Goal: Transaction & Acquisition: Purchase product/service

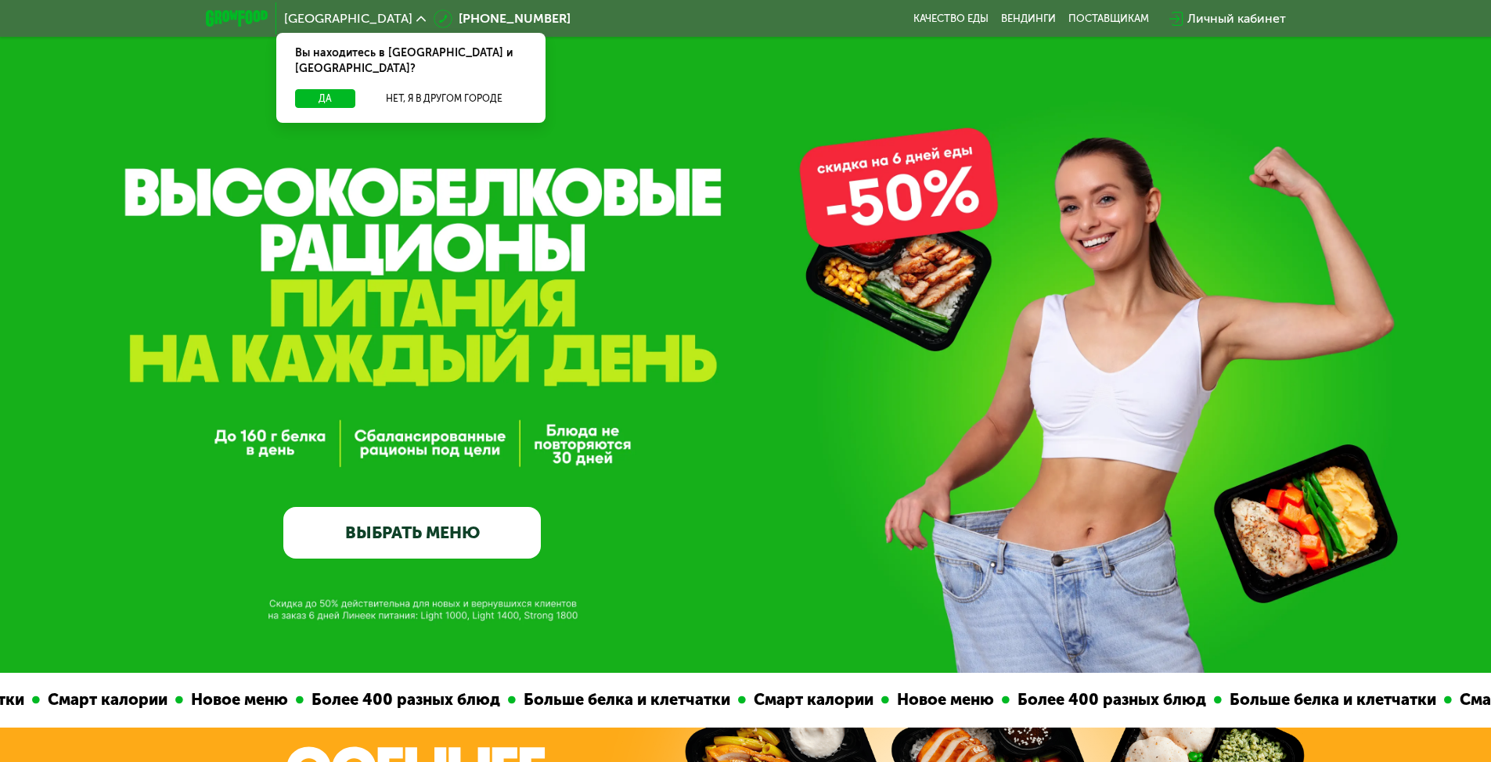
click at [898, 167] on div "GrowFood — доставка правильного питания ВЫБРАТЬ МЕНЮ" at bounding box center [745, 336] width 1491 height 673
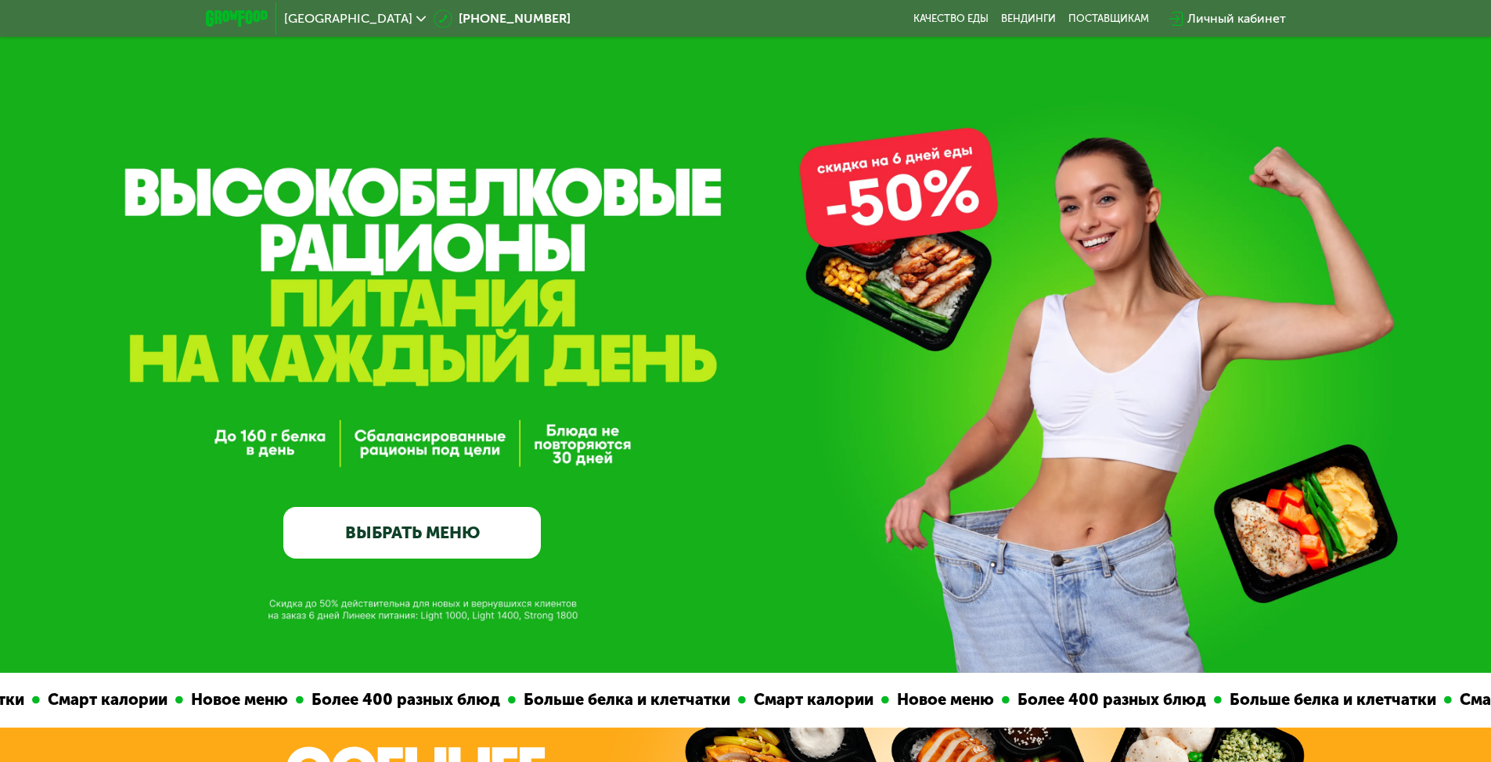
click at [445, 538] on link "ВЫБРАТЬ МЕНЮ" at bounding box center [411, 533] width 257 height 52
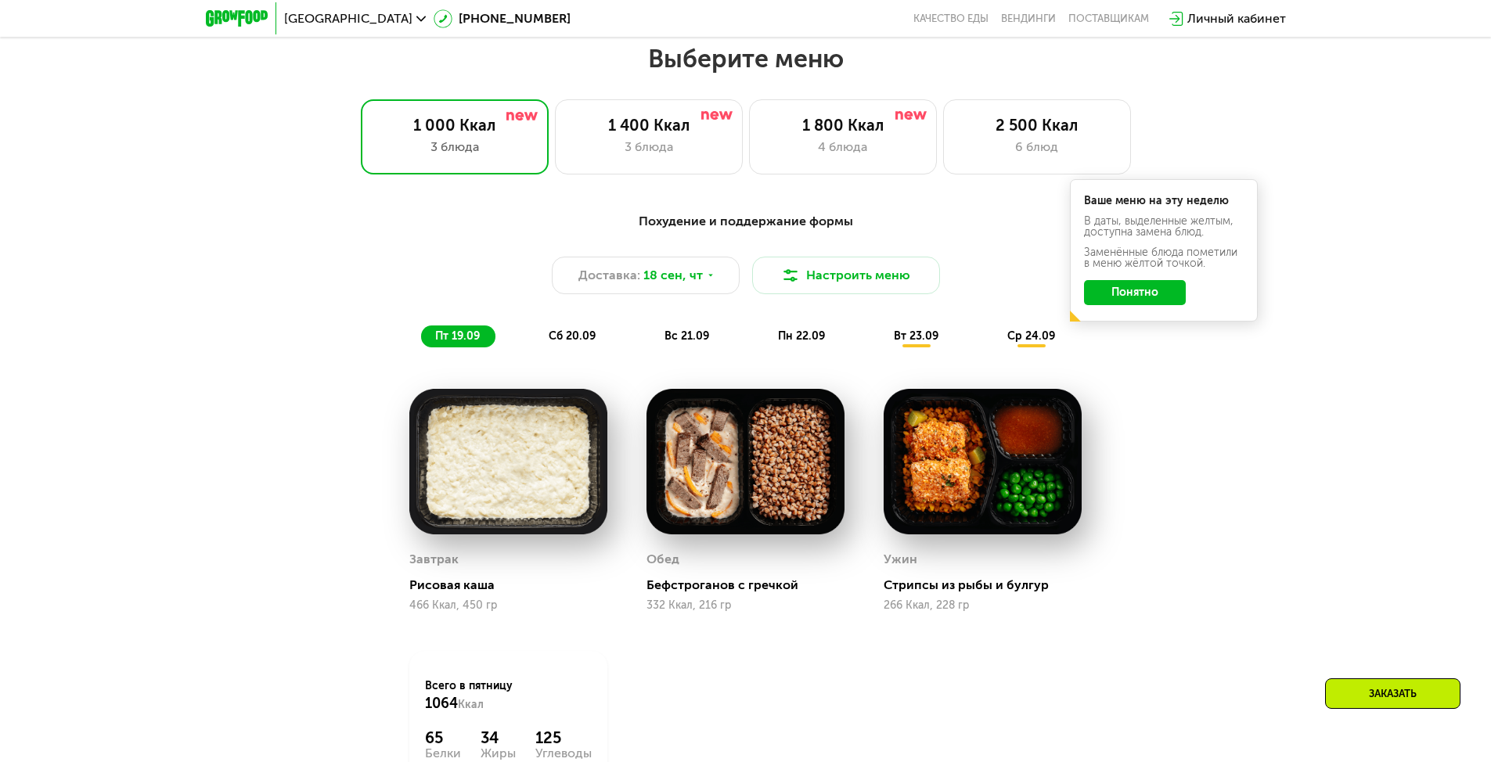
scroll to position [1297, 0]
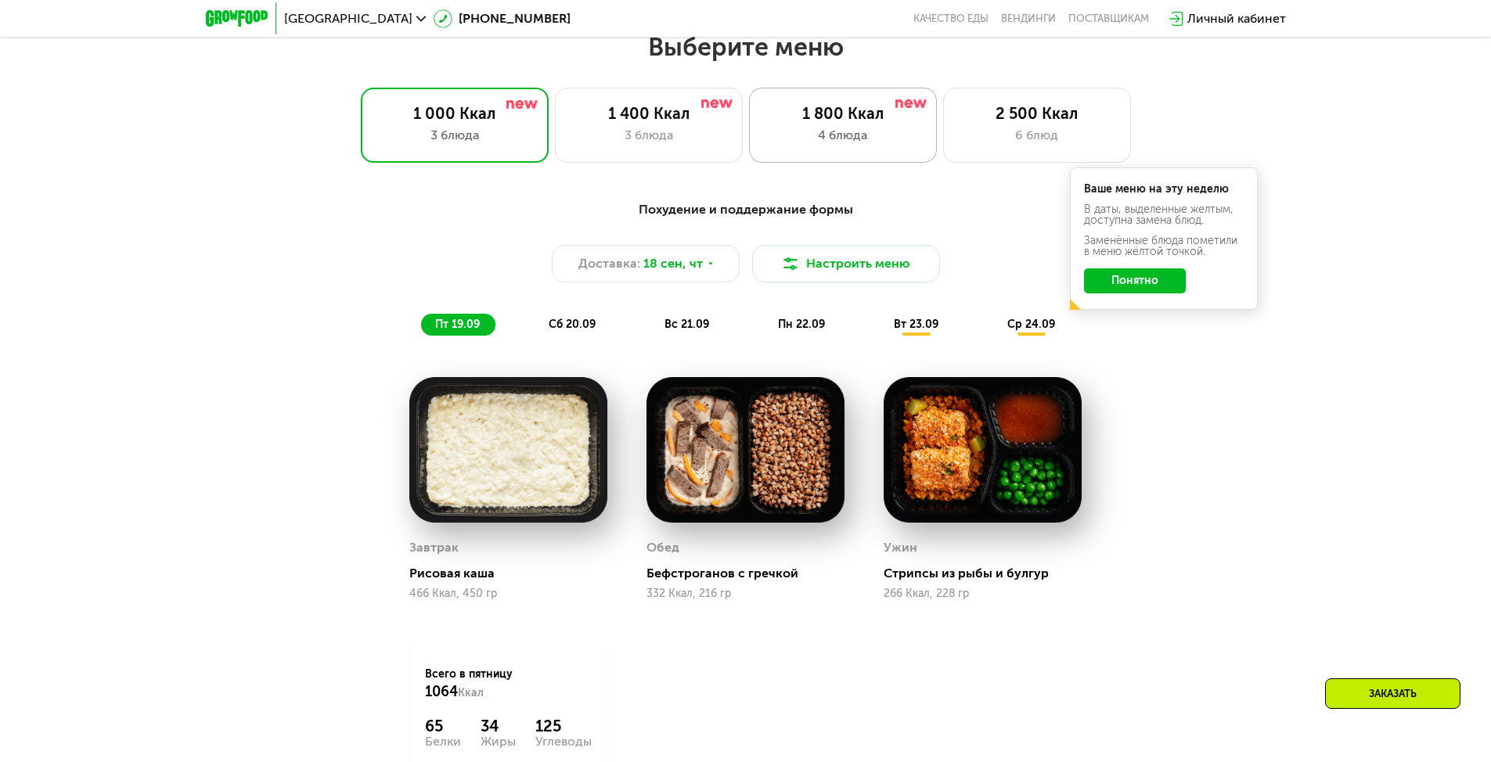
click at [815, 115] on div "1 800 Ккал" at bounding box center [842, 113] width 155 height 19
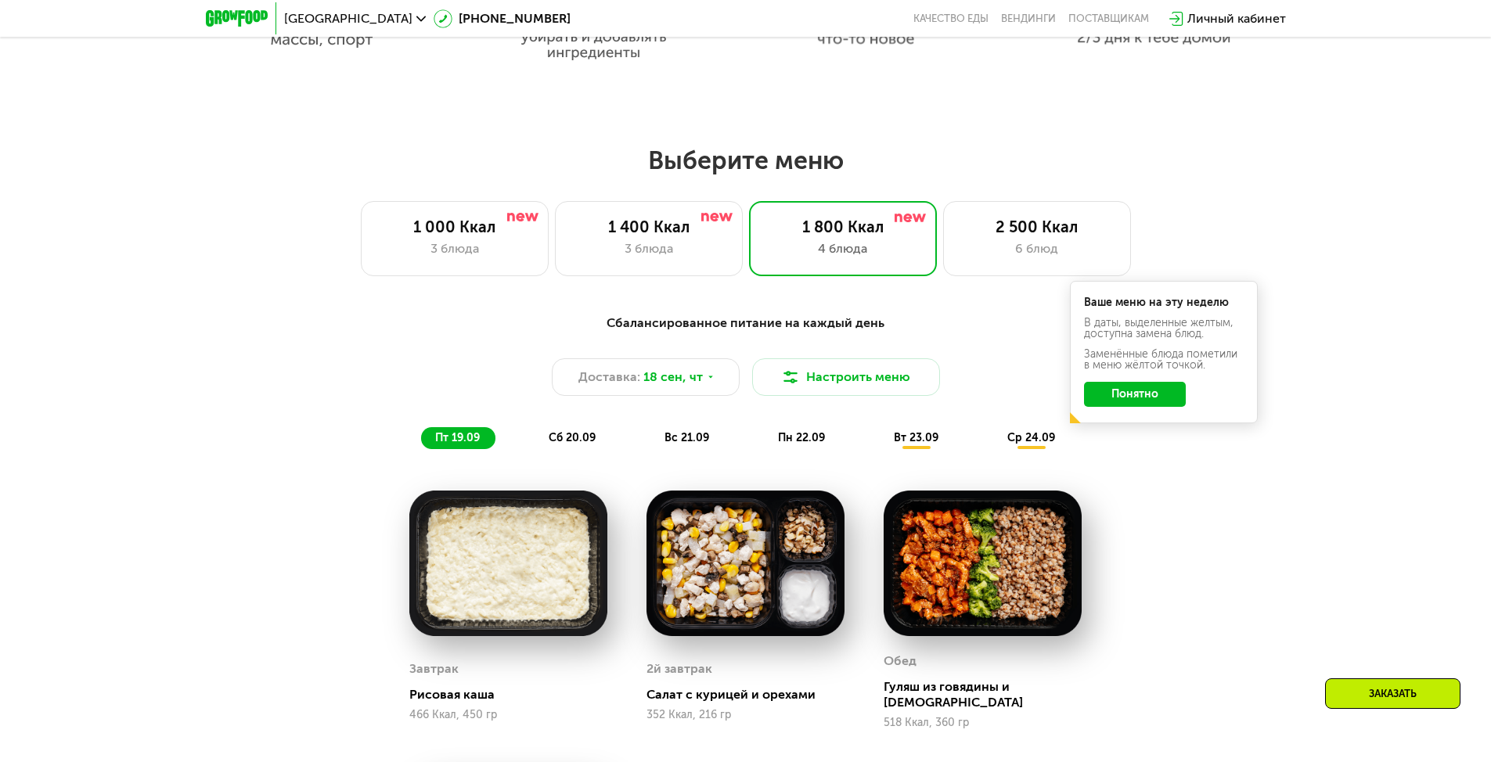
scroll to position [1141, 0]
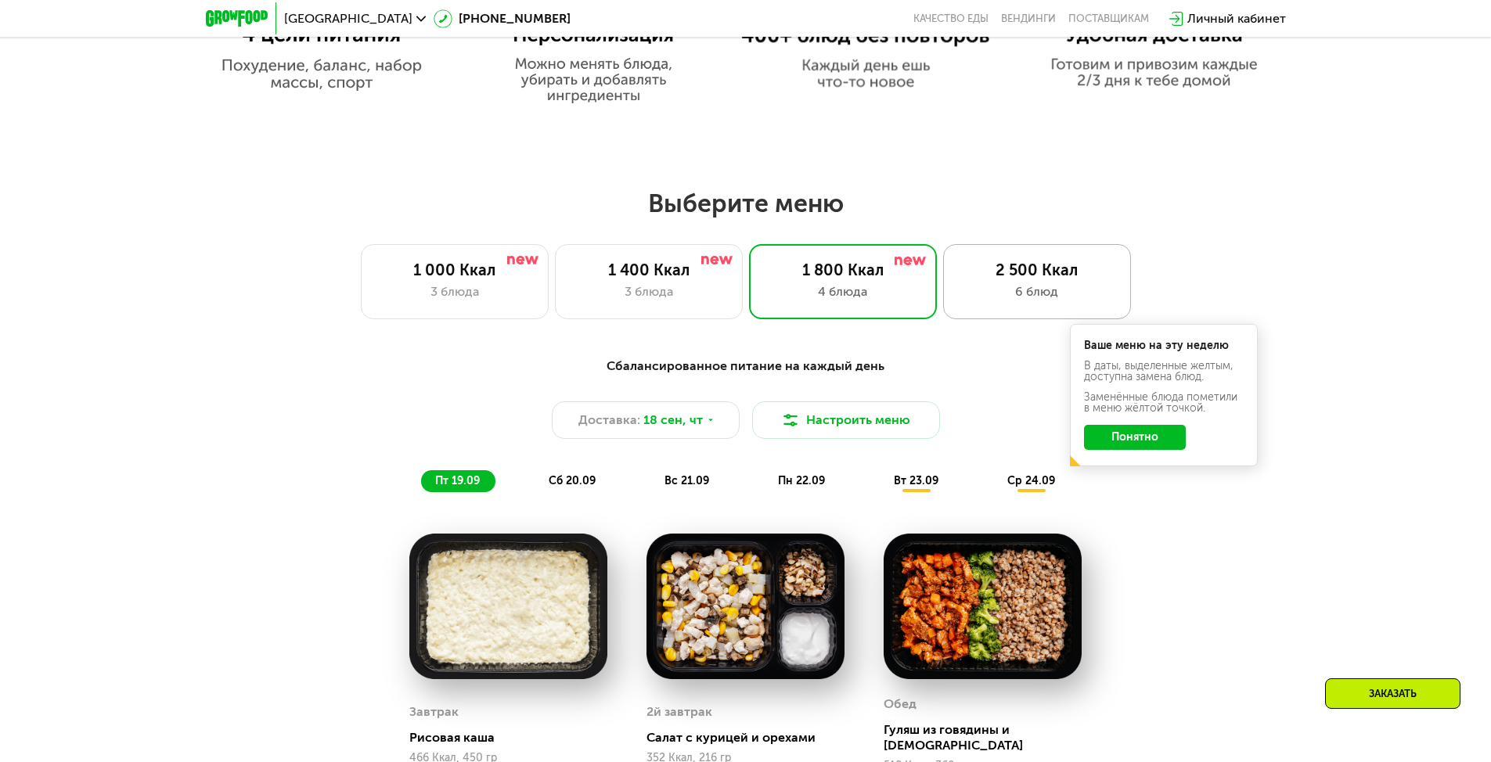
click at [1045, 274] on div "2 500 Ккал" at bounding box center [1036, 270] width 155 height 19
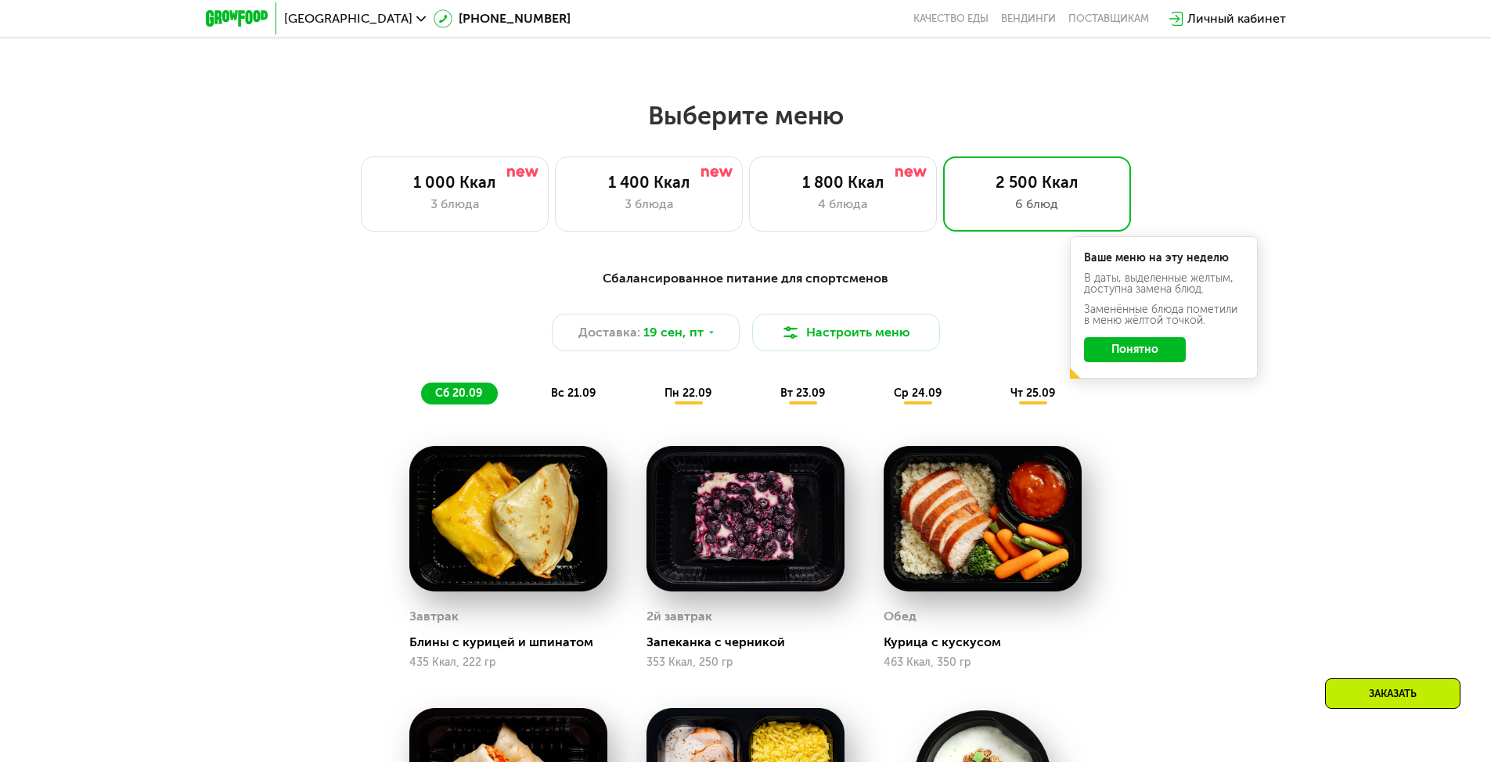
scroll to position [1219, 0]
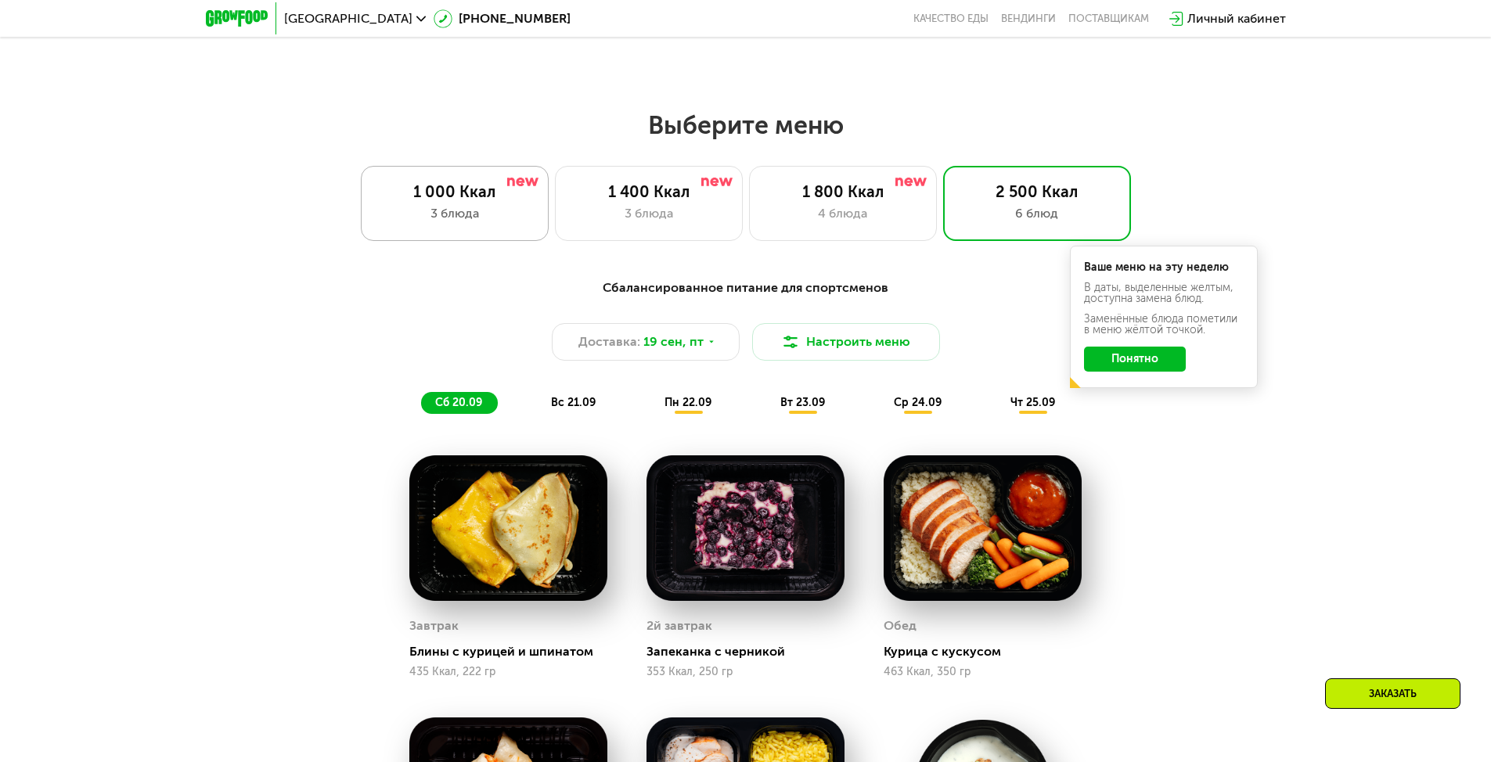
click at [480, 200] on div "1 000 Ккал" at bounding box center [454, 191] width 155 height 19
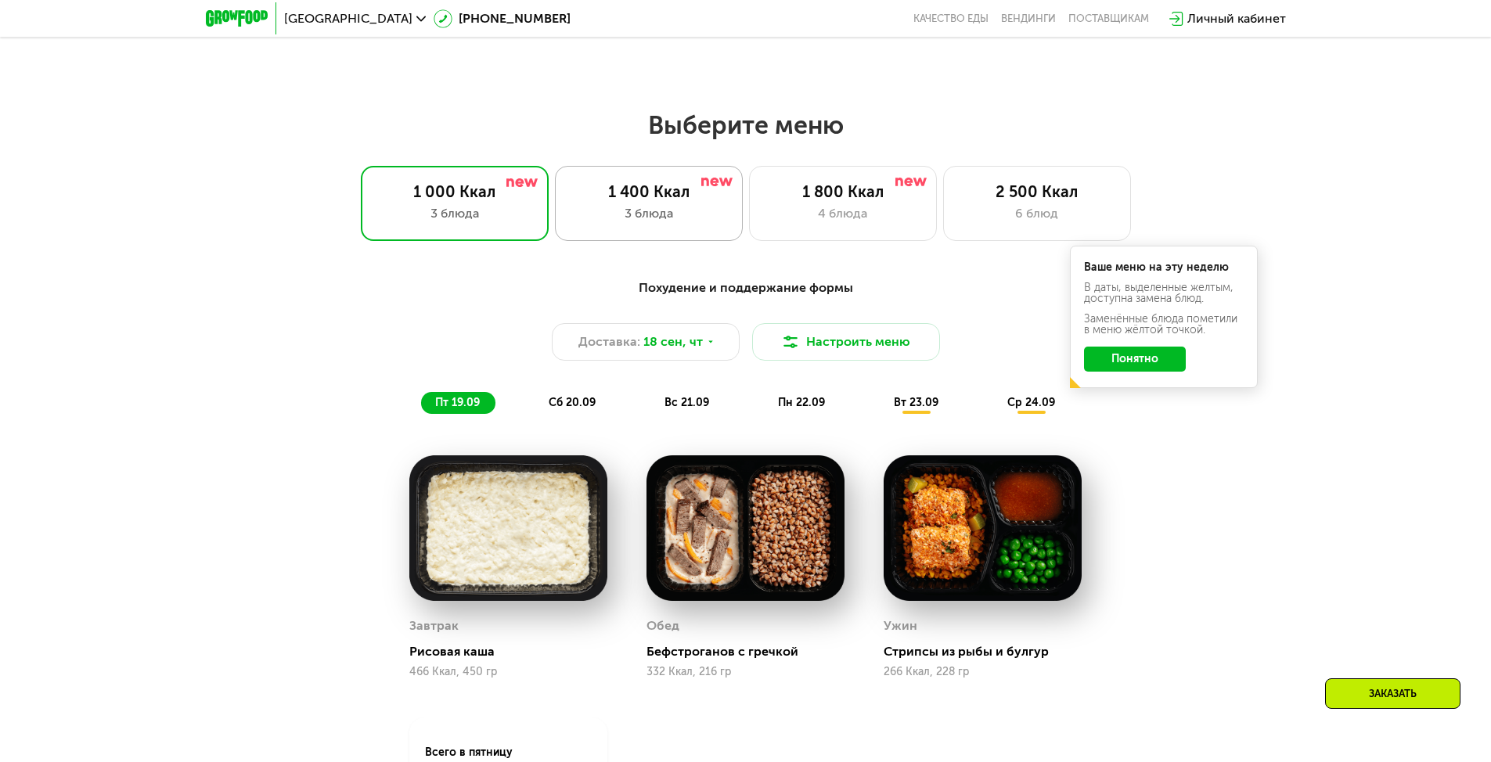
click at [626, 201] on div "1 400 Ккал" at bounding box center [648, 191] width 155 height 19
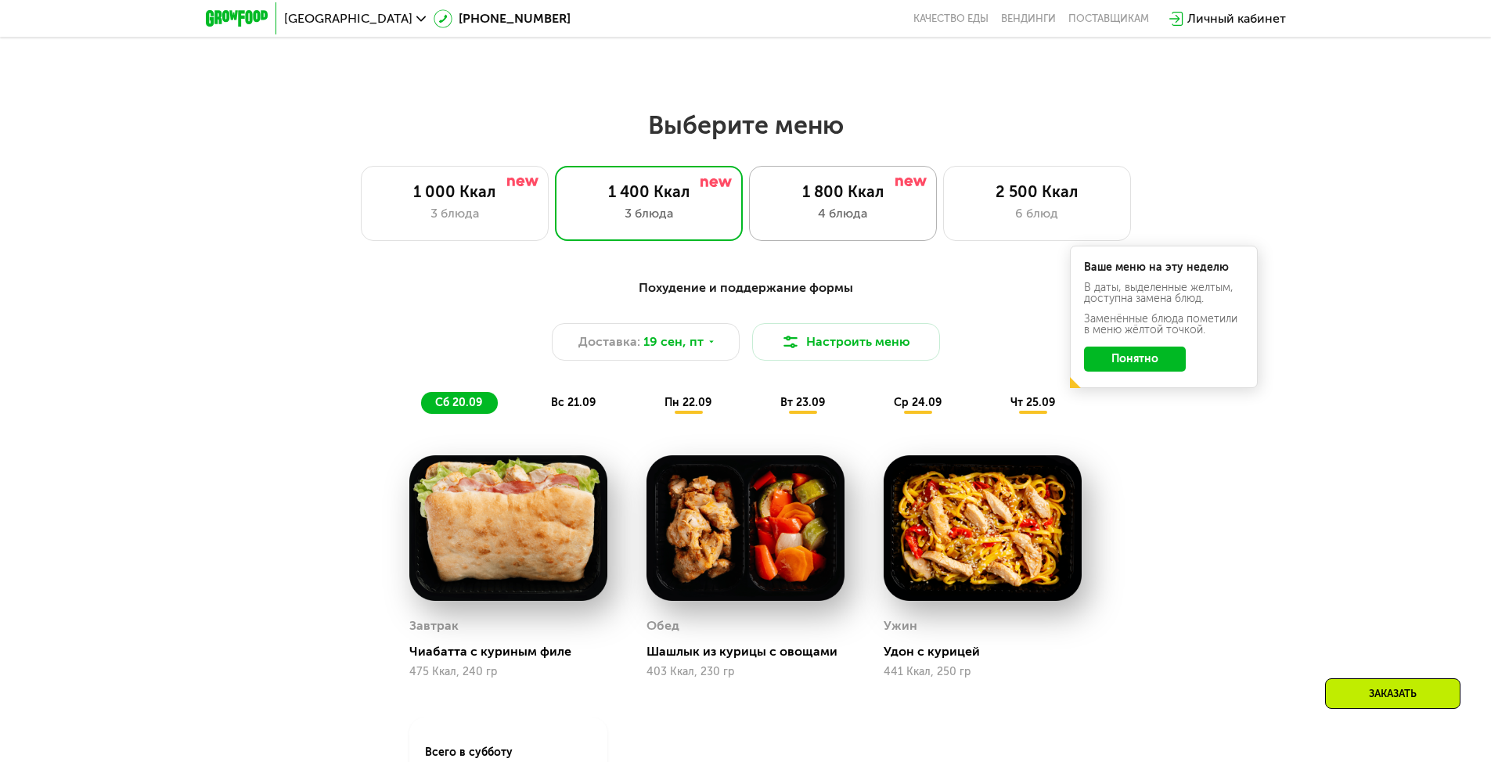
click at [890, 201] on div "1 800 Ккал" at bounding box center [842, 191] width 155 height 19
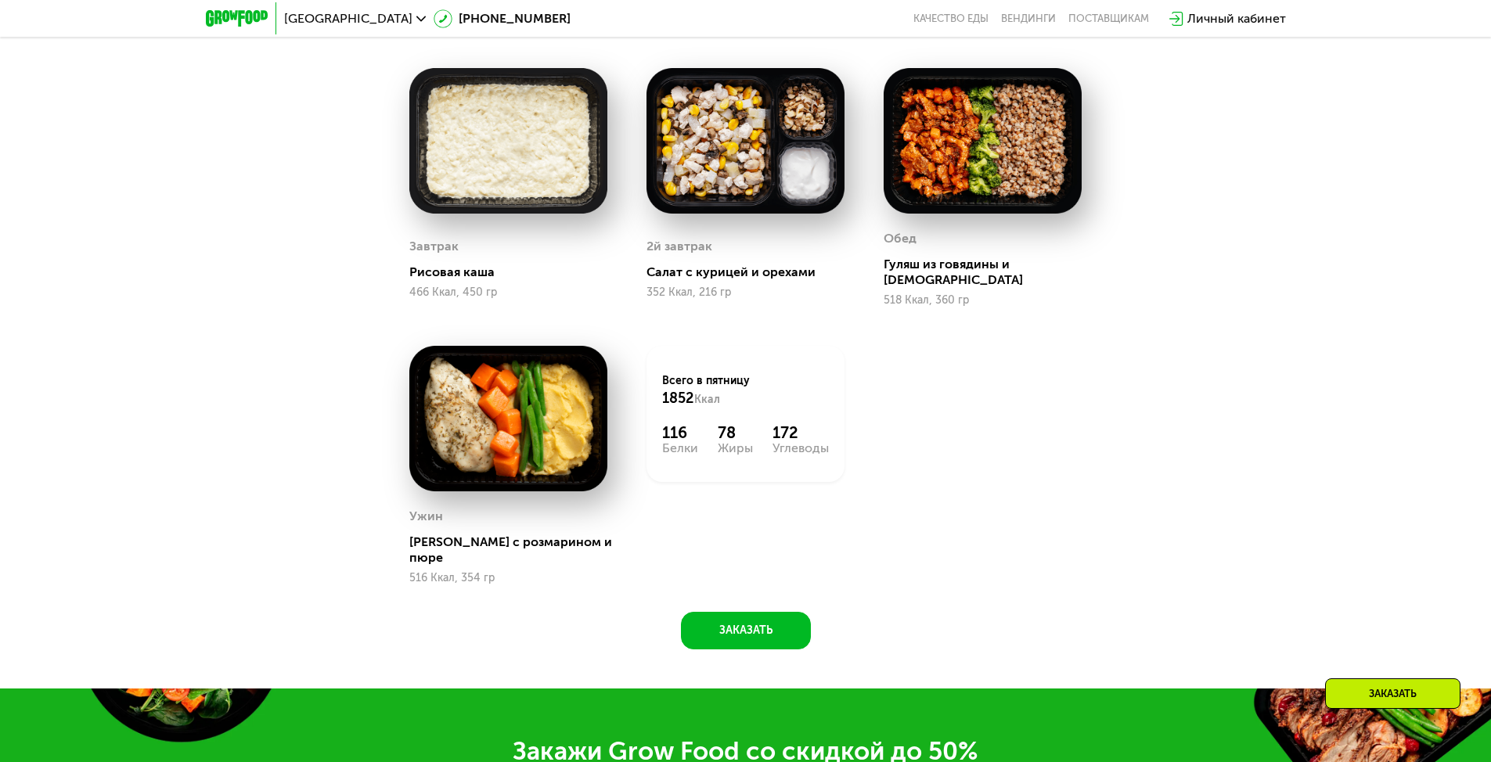
scroll to position [1688, 0]
